Goal: Task Accomplishment & Management: Use online tool/utility

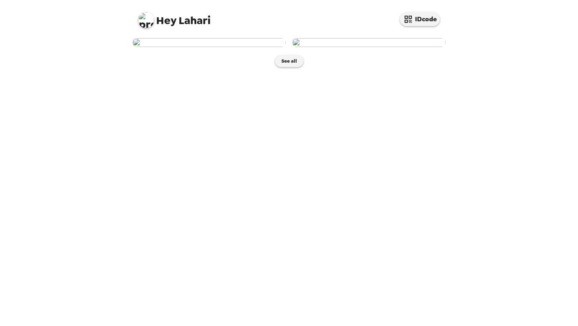
click at [423, 47] on img at bounding box center [368, 42] width 153 height 9
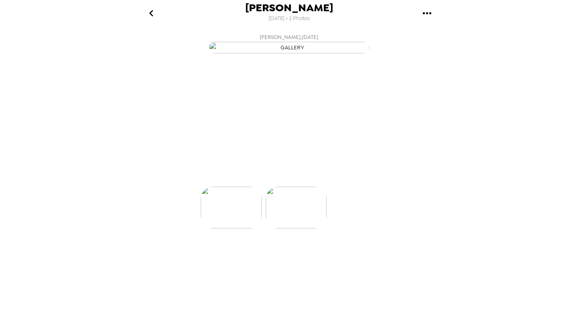
scroll to position [0, 64]
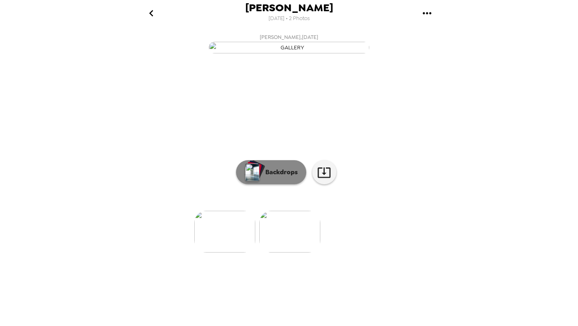
click at [281, 177] on p "Backdrops" at bounding box center [279, 172] width 37 height 10
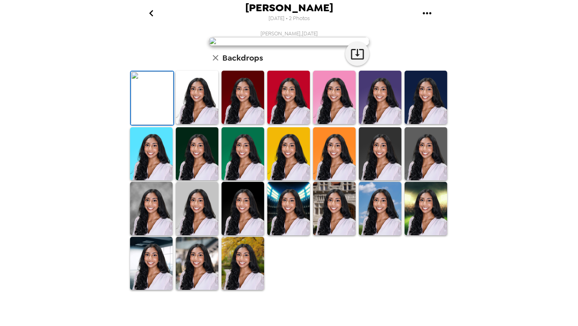
scroll to position [161, 0]
click at [206, 235] on img at bounding box center [197, 208] width 43 height 53
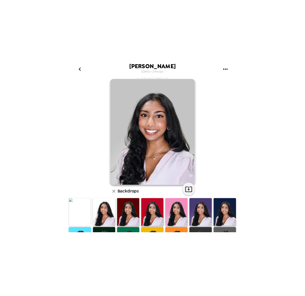
scroll to position [0, 0]
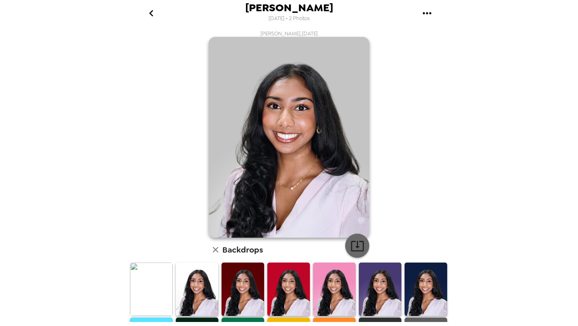
click at [361, 242] on icon "button" at bounding box center [357, 246] width 13 height 10
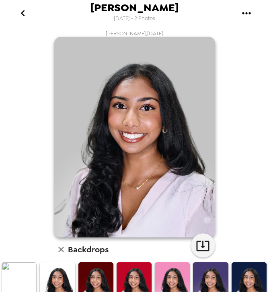
click at [28, 11] on icon "go back" at bounding box center [22, 13] width 13 height 13
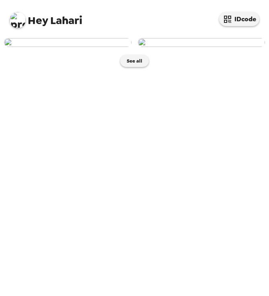
click at [112, 47] on img at bounding box center [67, 42] width 127 height 9
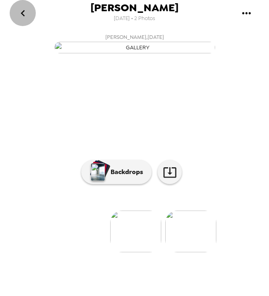
click at [26, 8] on icon "go back" at bounding box center [22, 13] width 13 height 13
